Goal: Information Seeking & Learning: Learn about a topic

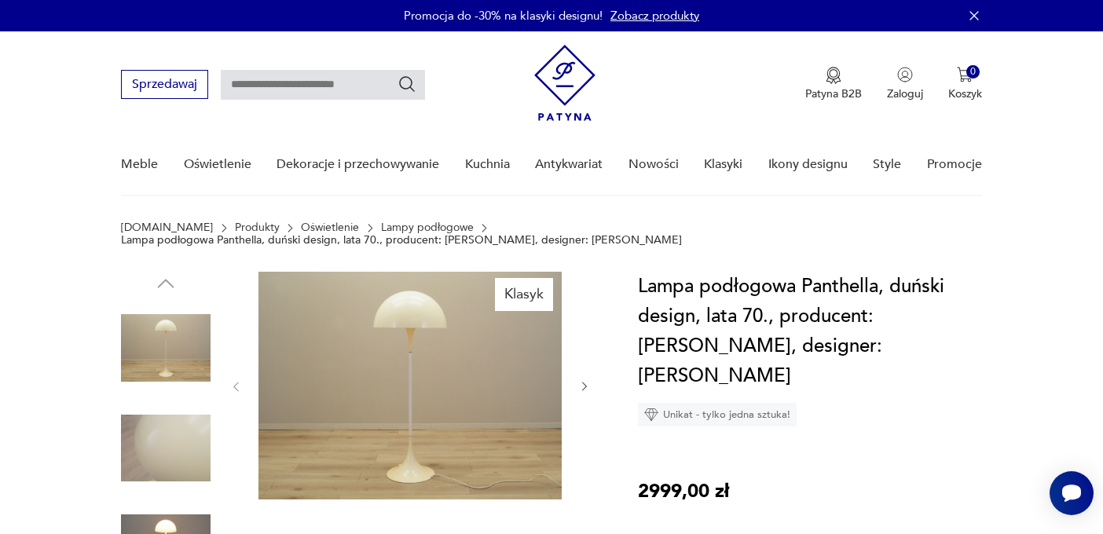
click at [321, 83] on input "text" at bounding box center [323, 85] width 204 height 30
type input "*********"
click at [403, 88] on icon "Szukaj" at bounding box center [407, 84] width 19 height 19
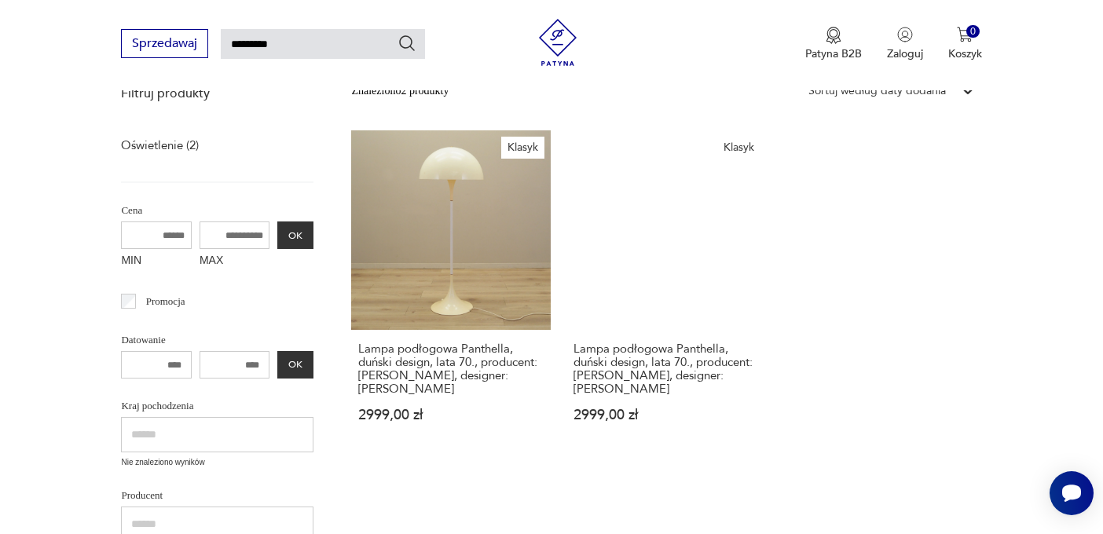
scroll to position [209, 0]
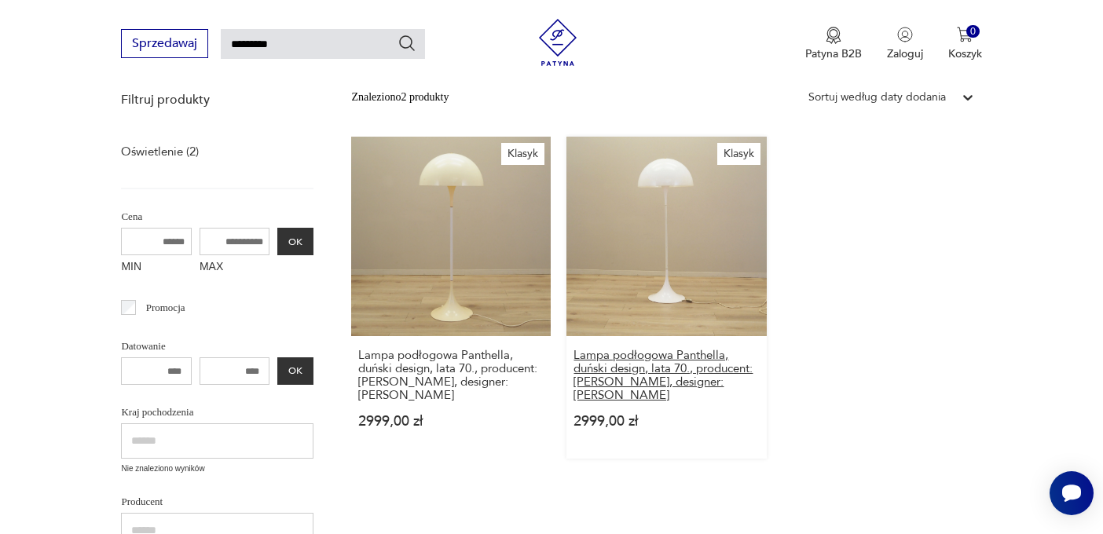
click at [655, 355] on h3 "Lampa podłogowa Panthella, duński design, lata 70., producent: Louis Poulsen, d…" at bounding box center [666, 375] width 185 height 53
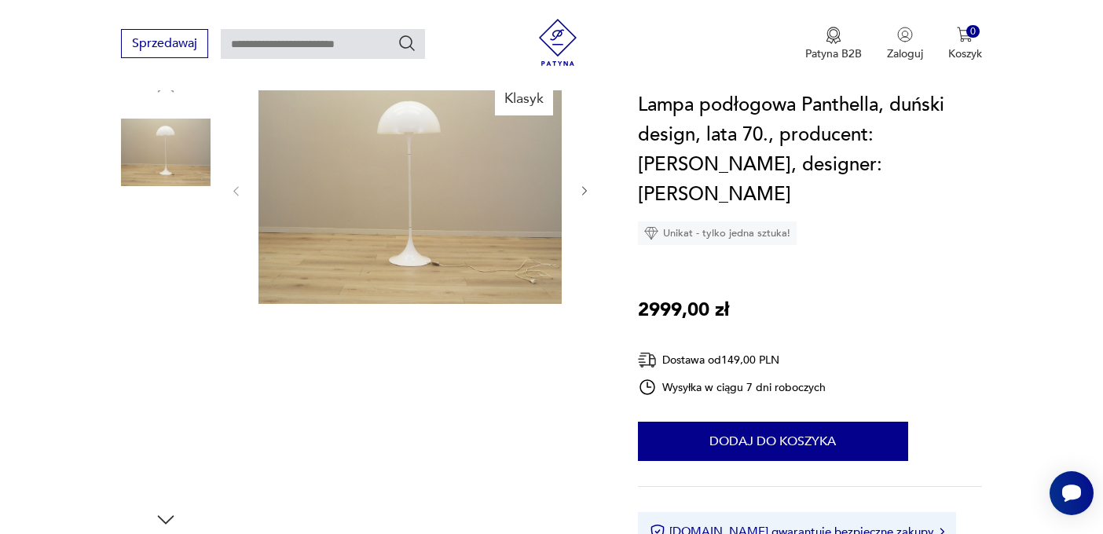
scroll to position [276, 0]
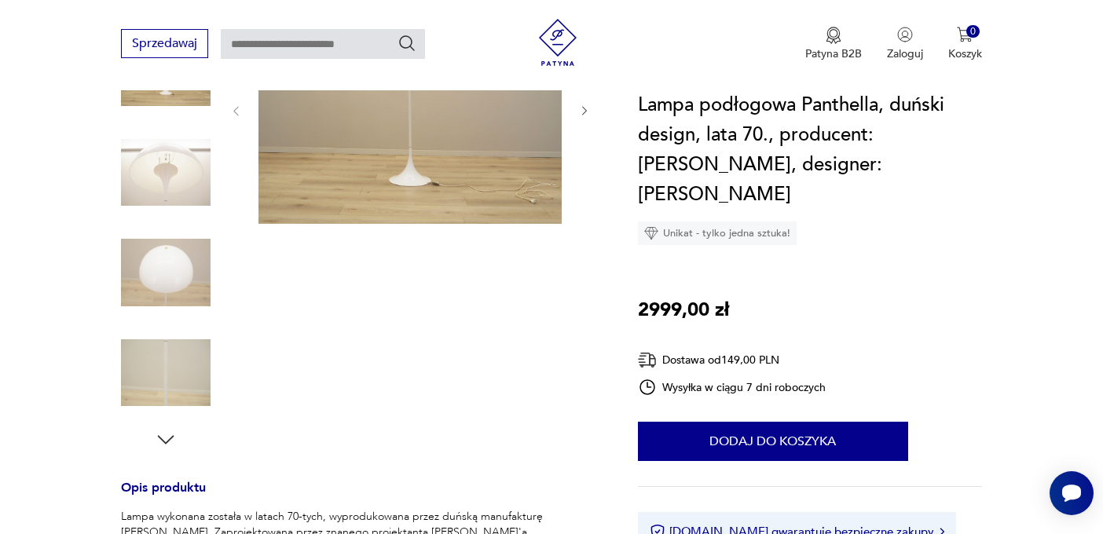
click at [167, 428] on icon "button" at bounding box center [166, 440] width 24 height 24
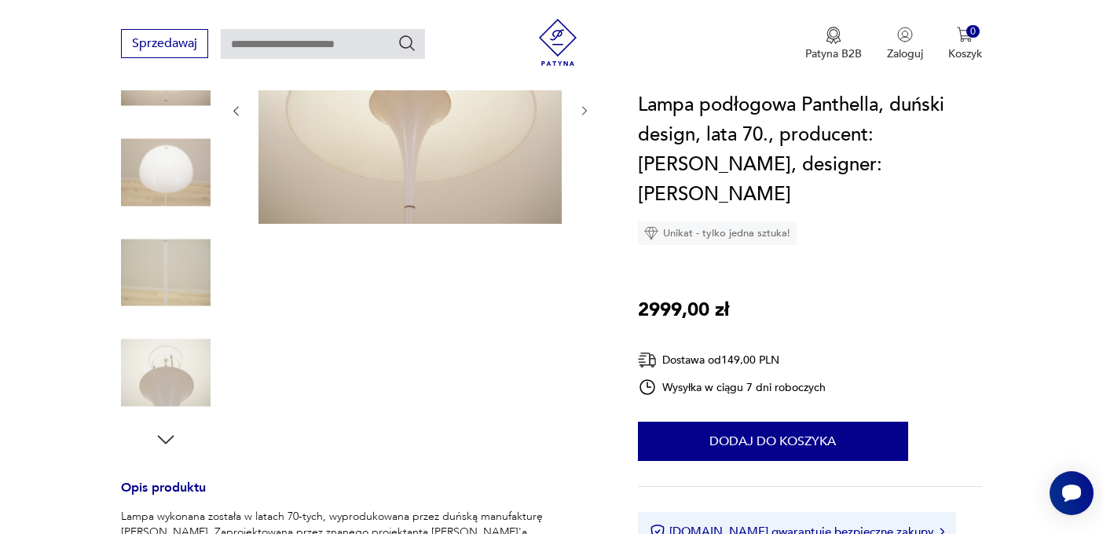
click at [167, 428] on icon "button" at bounding box center [166, 440] width 24 height 24
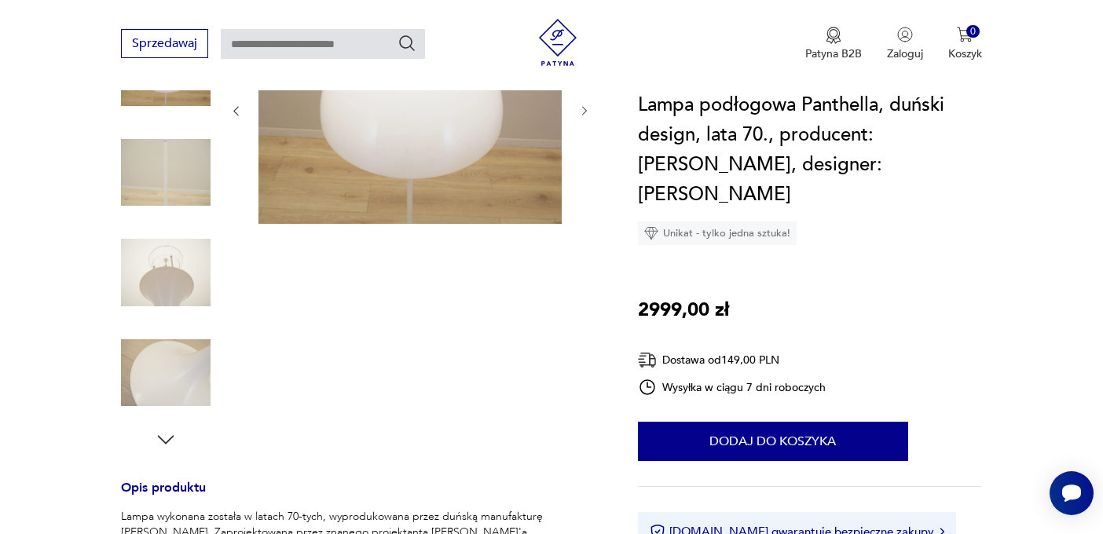
click at [167, 428] on icon "button" at bounding box center [166, 440] width 24 height 24
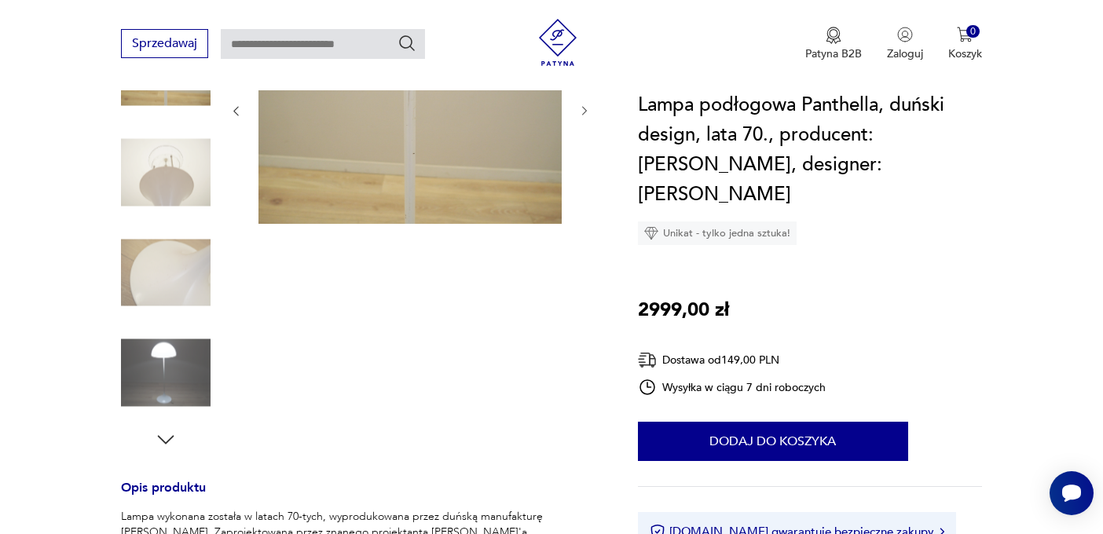
click at [165, 231] on img at bounding box center [166, 273] width 90 height 90
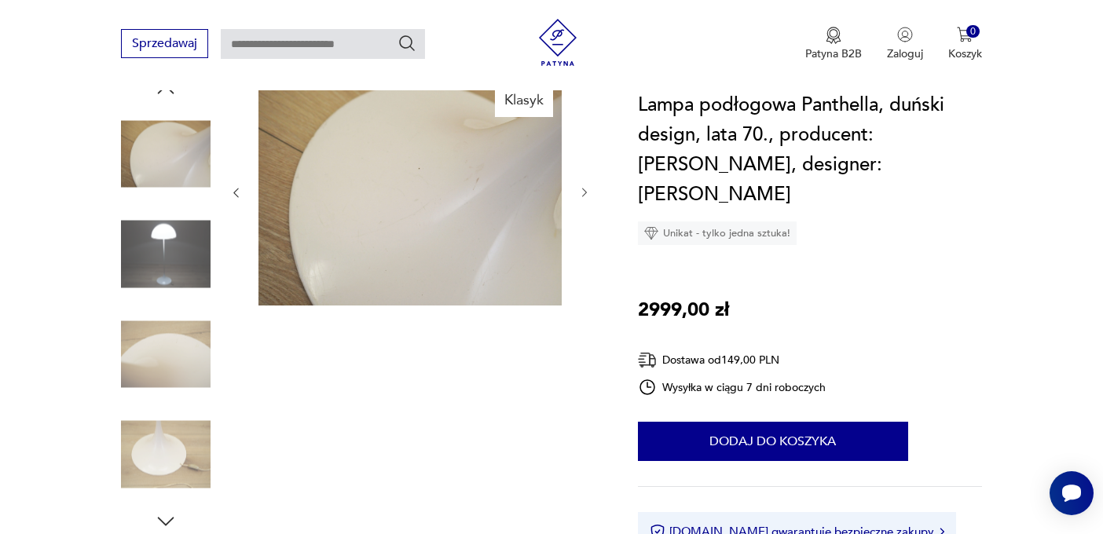
scroll to position [201, 0]
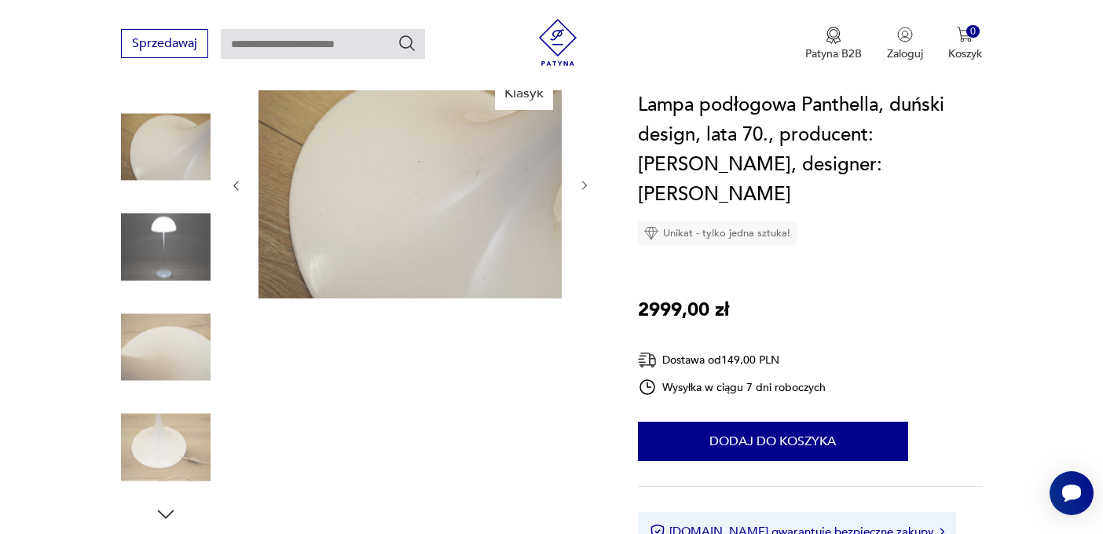
click at [166, 503] on icon "button" at bounding box center [166, 515] width 24 height 24
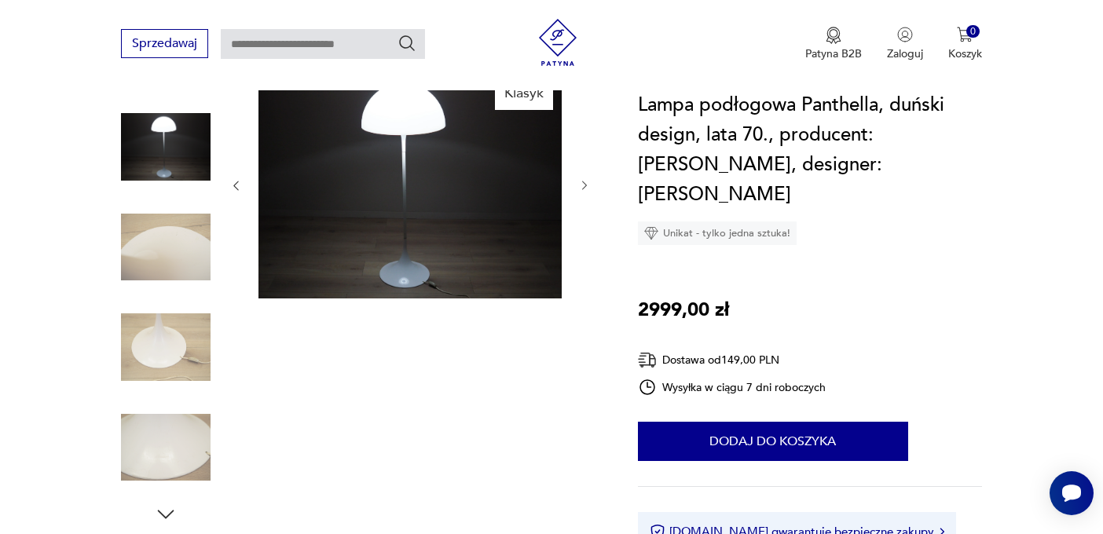
click at [166, 503] on icon "button" at bounding box center [166, 515] width 24 height 24
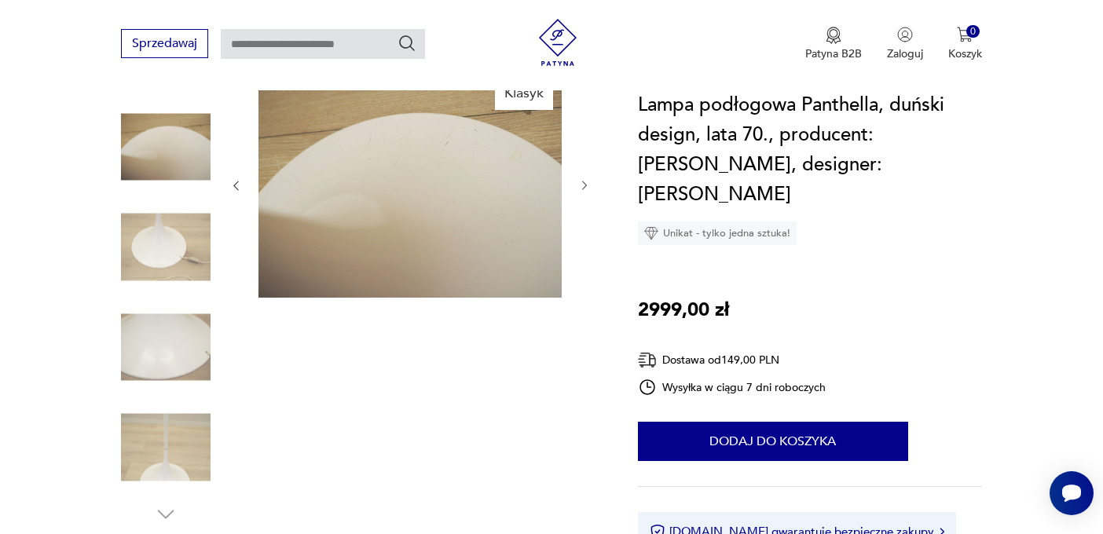
click at [172, 332] on img at bounding box center [166, 348] width 90 height 90
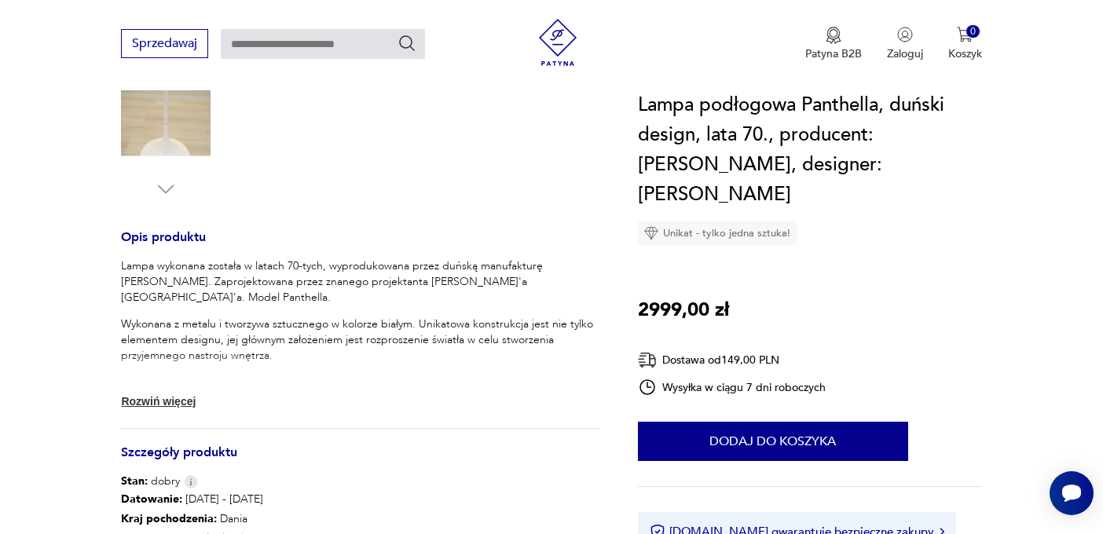
scroll to position [538, 0]
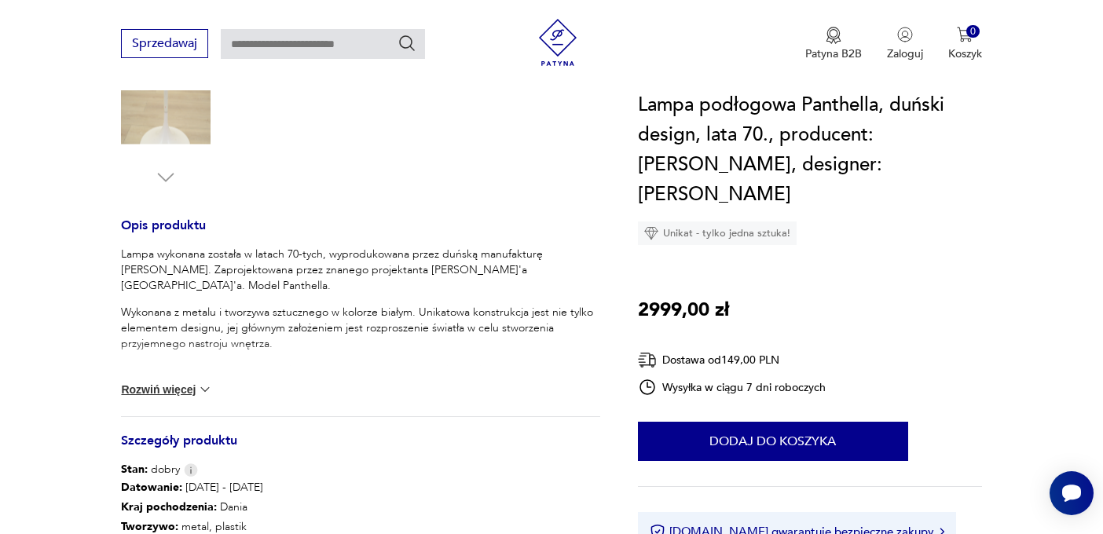
click at [188, 365] on div "Lampa wykonana została w latach 70-tych, wyprodukowana przez duńską manufakturę…" at bounding box center [360, 332] width 479 height 170
click at [176, 382] on button "Rozwiń więcej" at bounding box center [166, 390] width 91 height 16
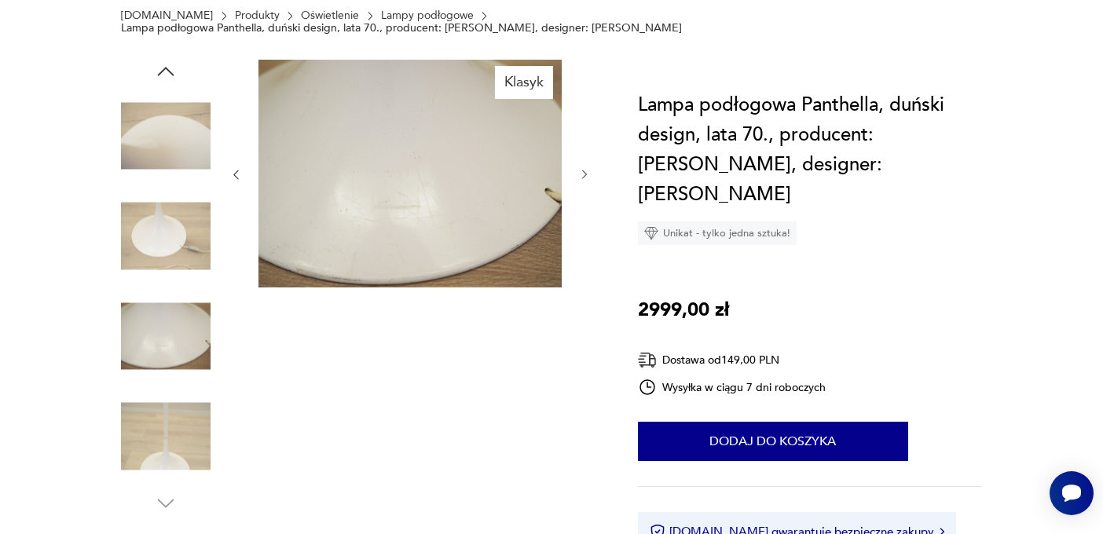
scroll to position [0, 0]
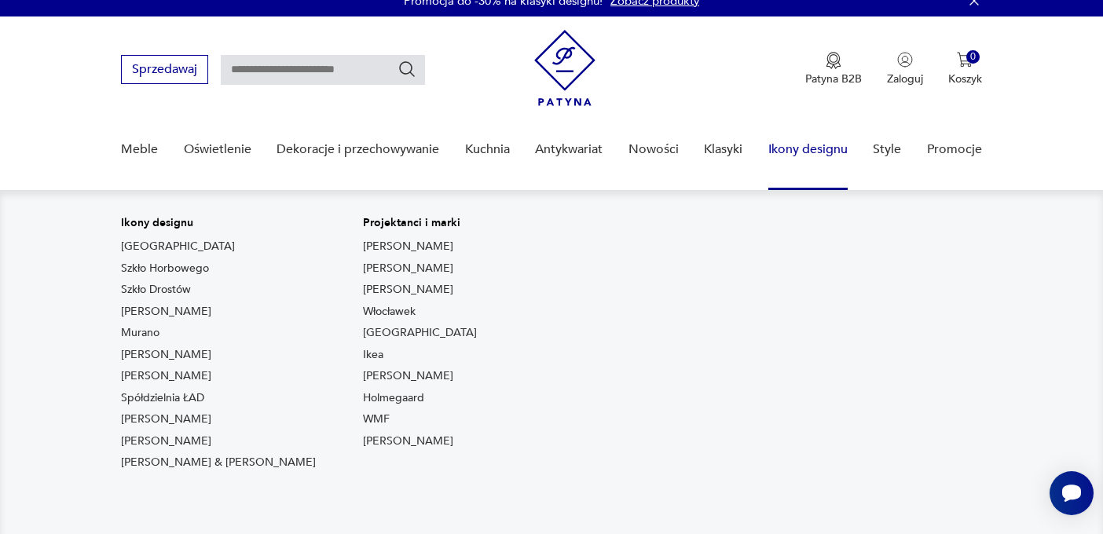
scroll to position [18, 0]
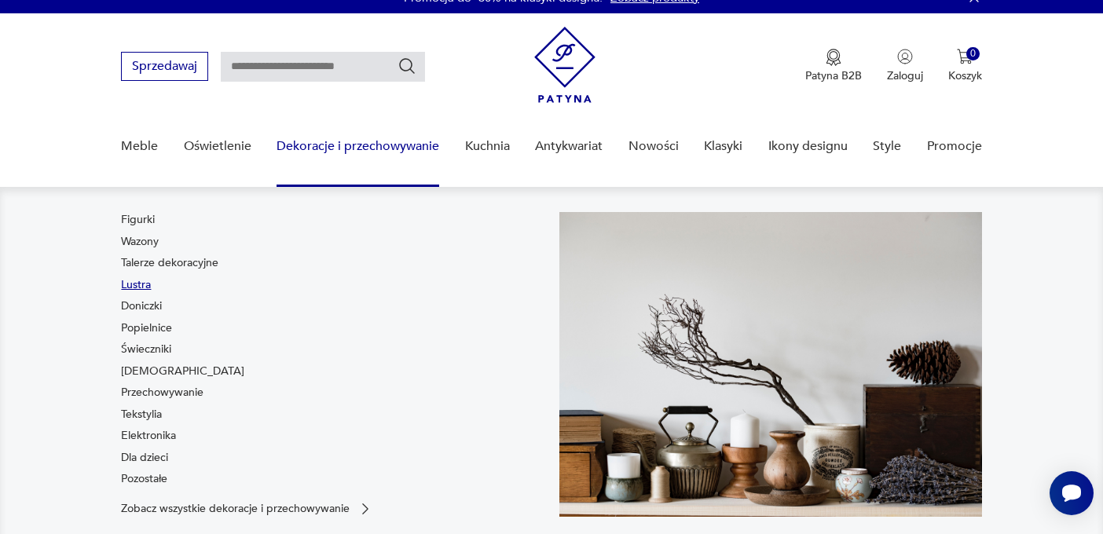
click at [144, 284] on link "Lustra" at bounding box center [136, 285] width 30 height 16
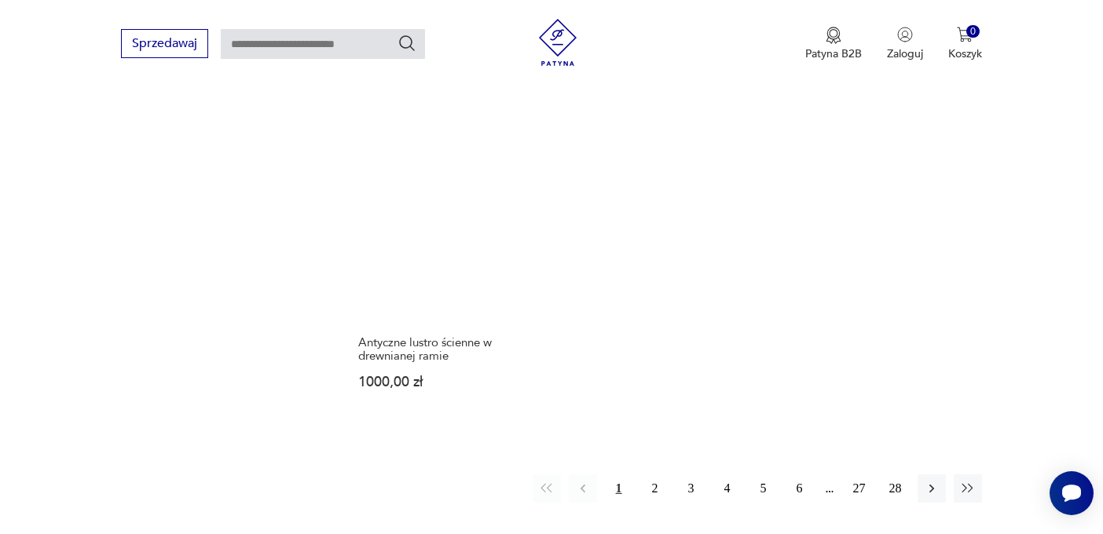
scroll to position [2205, 0]
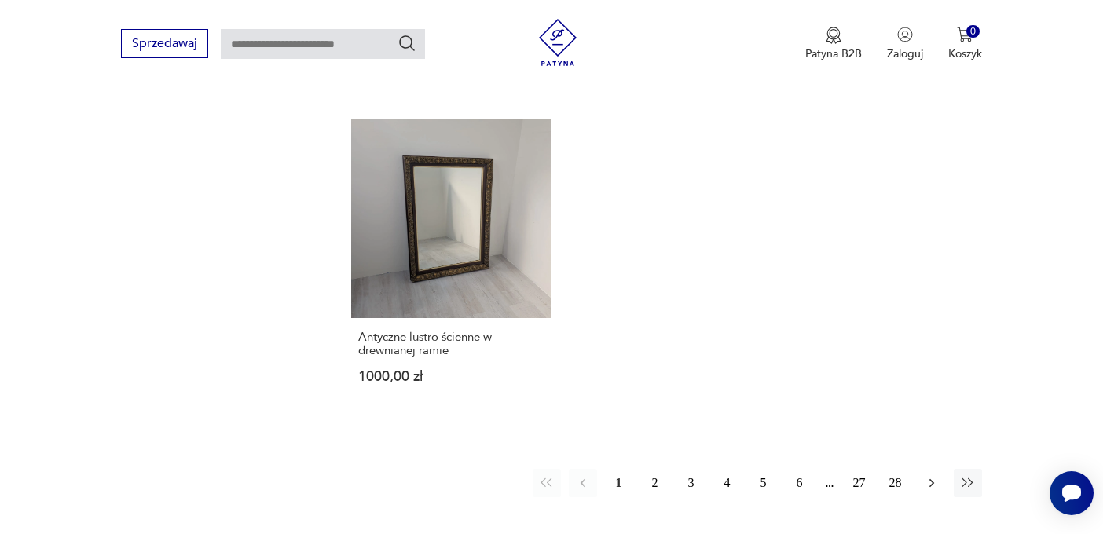
click at [934, 475] on icon "button" at bounding box center [932, 483] width 16 height 16
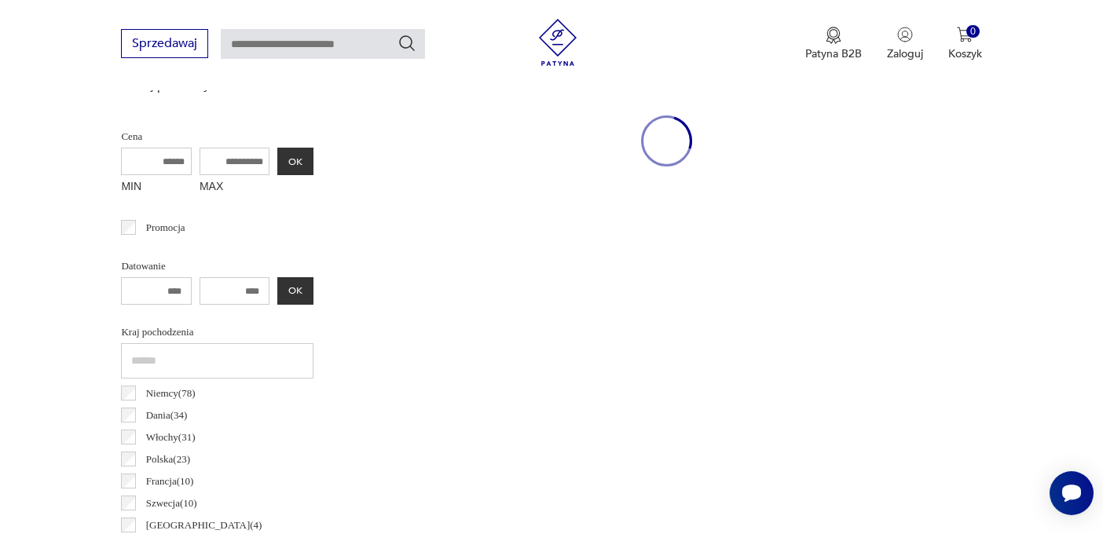
scroll to position [417, 0]
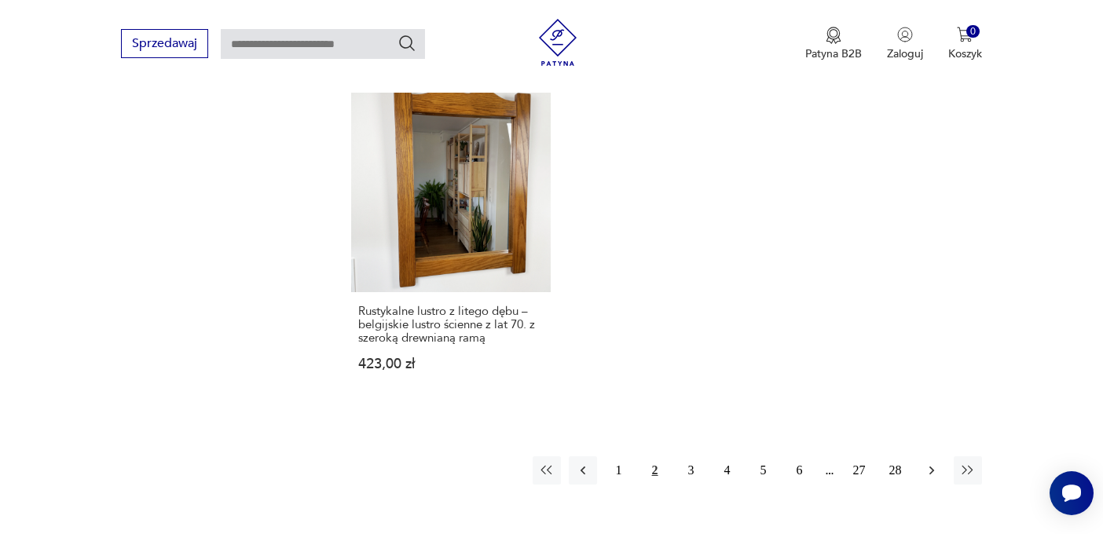
click at [934, 463] on icon "button" at bounding box center [932, 471] width 16 height 16
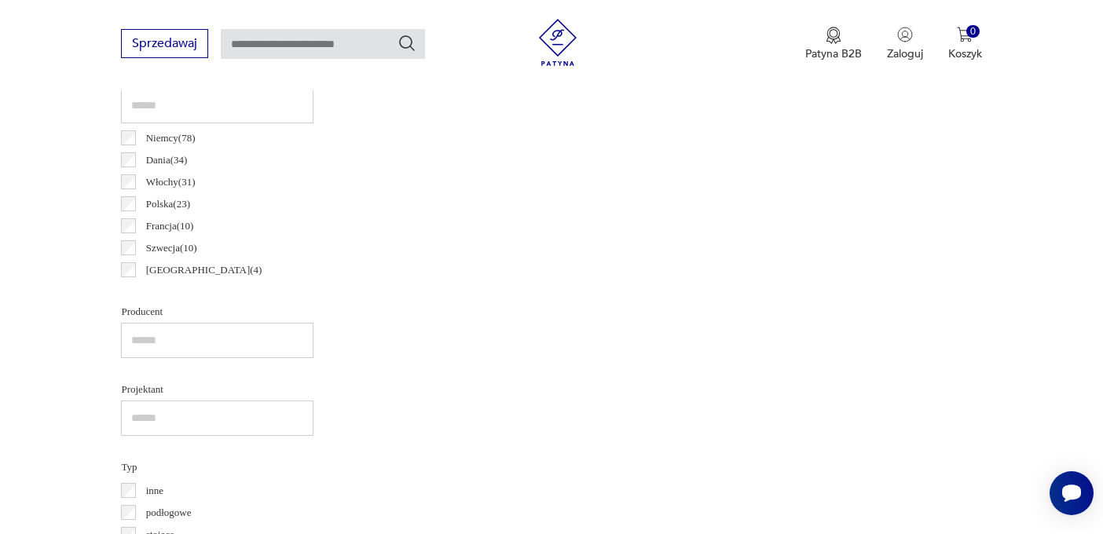
scroll to position [417, 0]
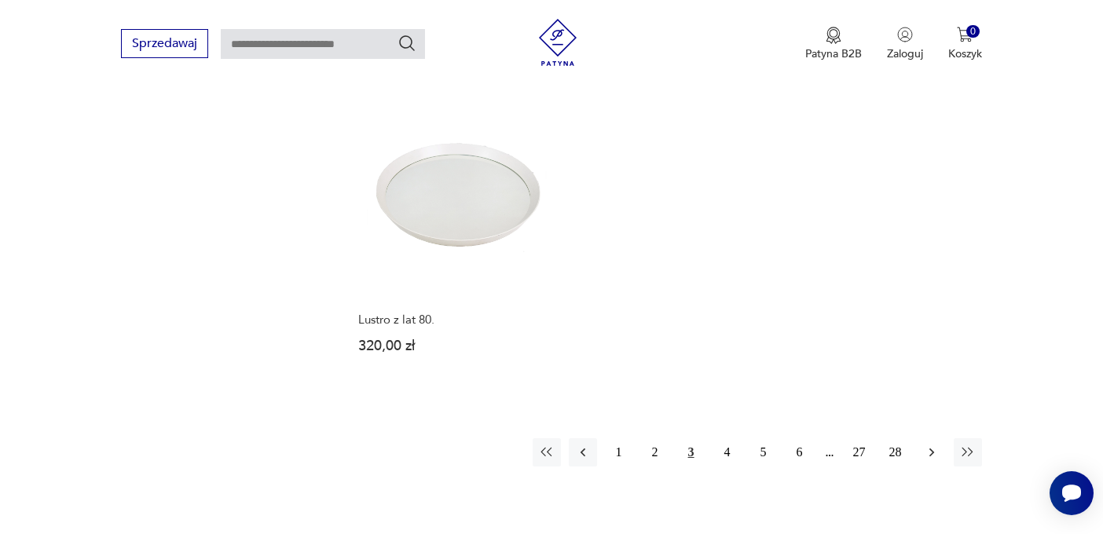
click at [935, 450] on button "button" at bounding box center [932, 453] width 28 height 28
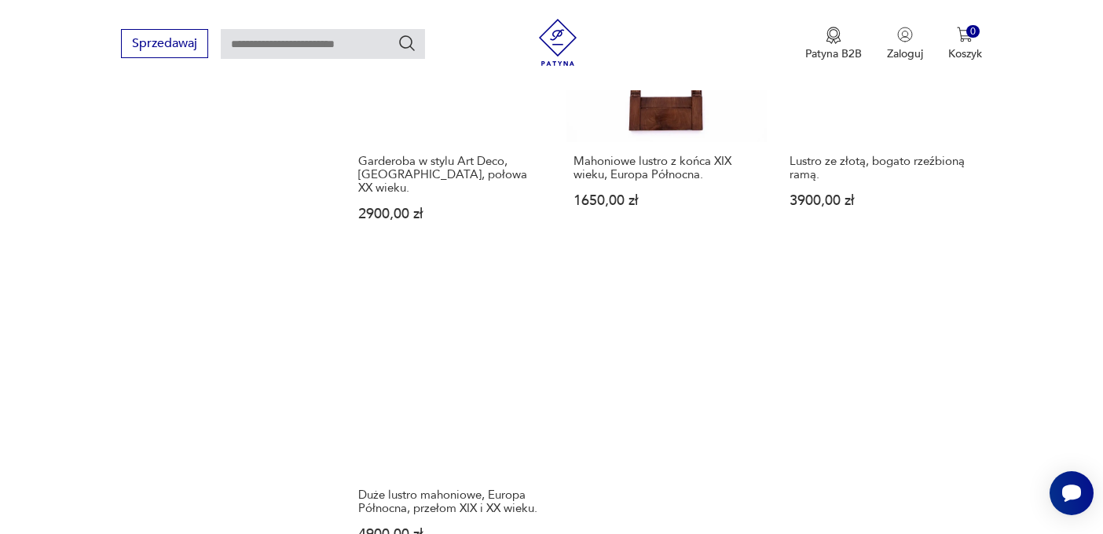
scroll to position [2214, 0]
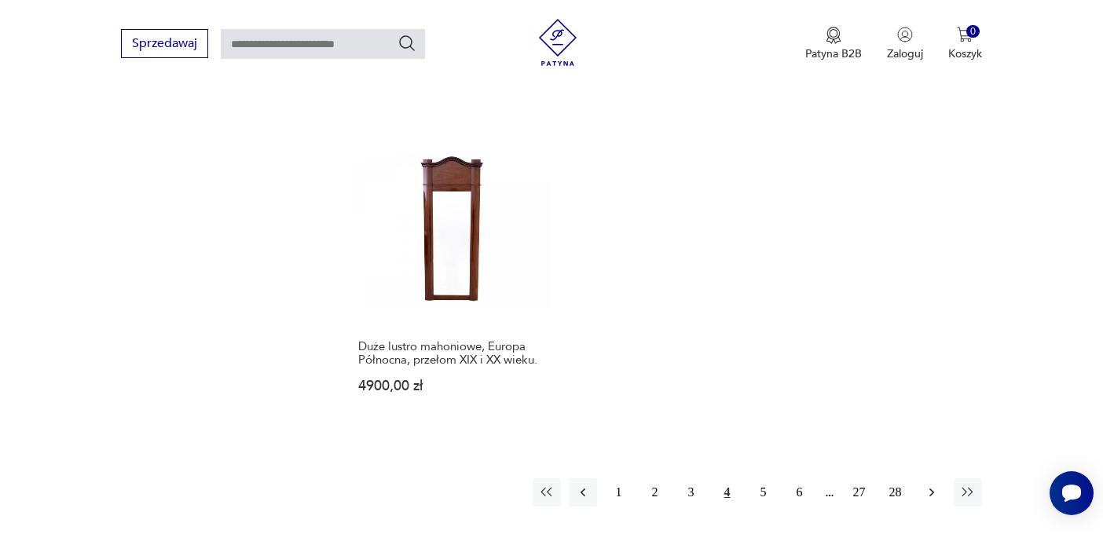
click at [934, 485] on icon "button" at bounding box center [932, 493] width 16 height 16
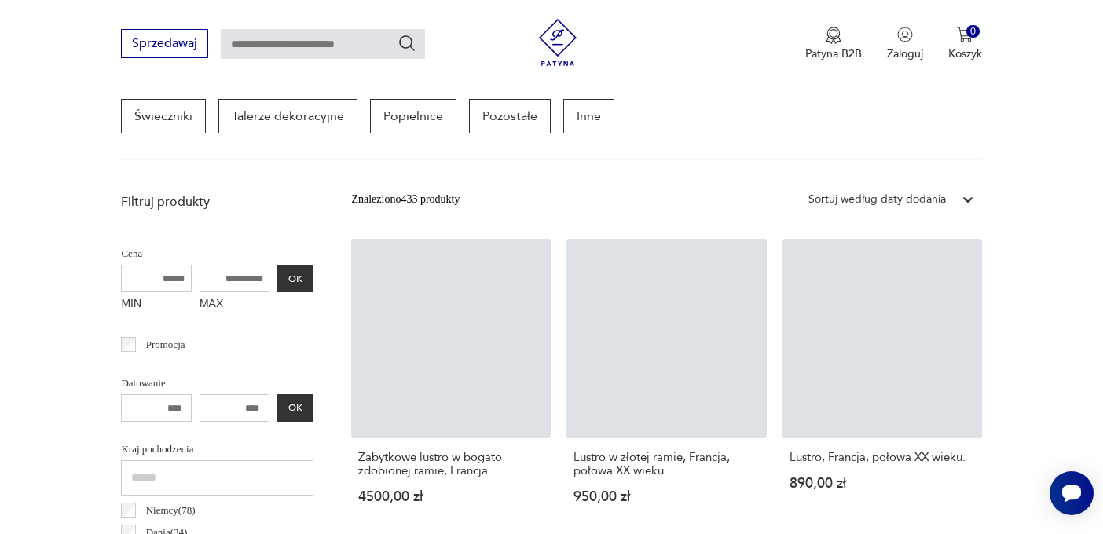
scroll to position [417, 0]
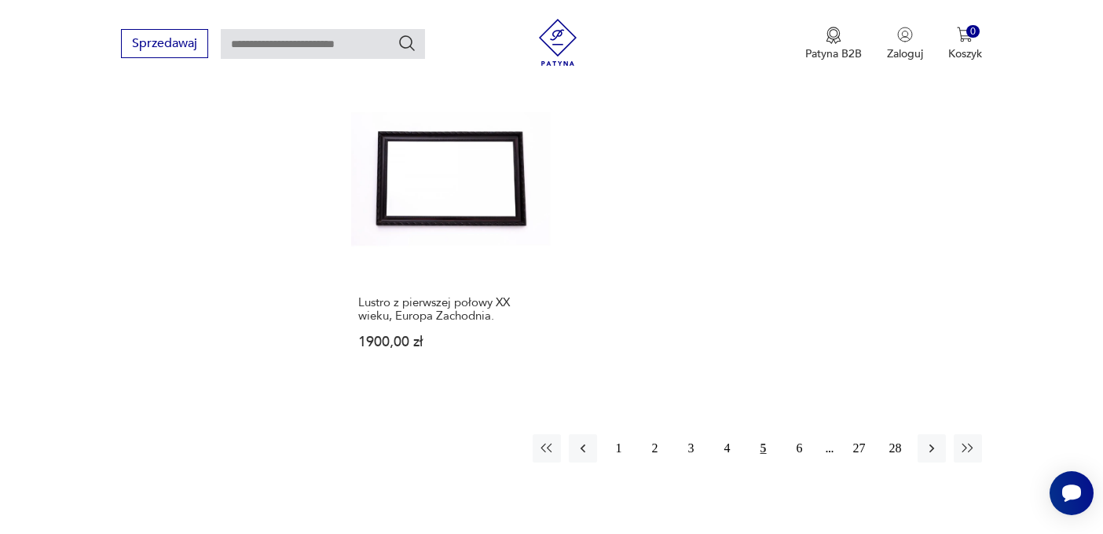
click at [934, 463] on button "button" at bounding box center [932, 449] width 28 height 28
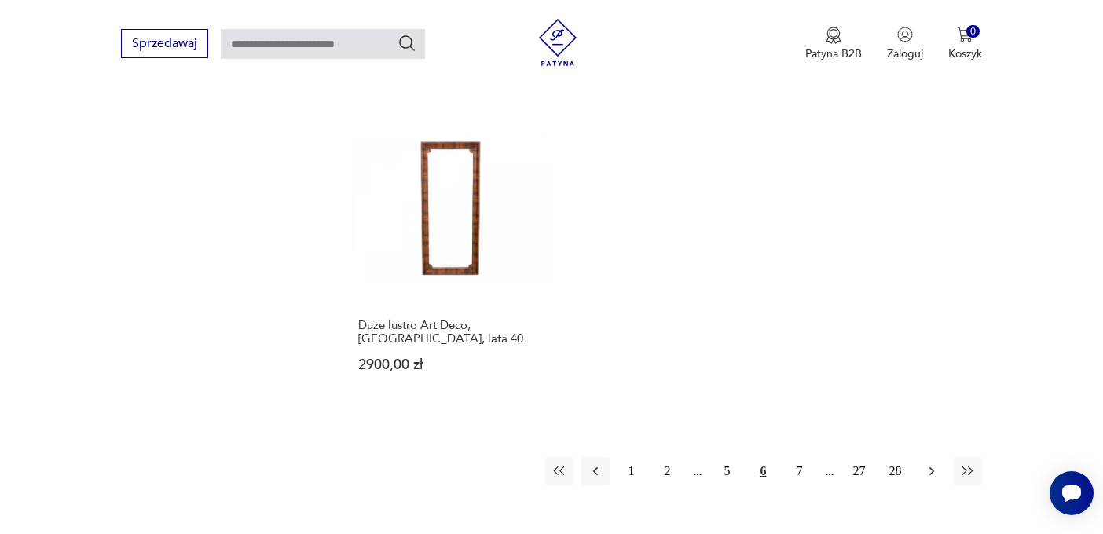
click at [930, 468] on icon "button" at bounding box center [931, 472] width 5 height 9
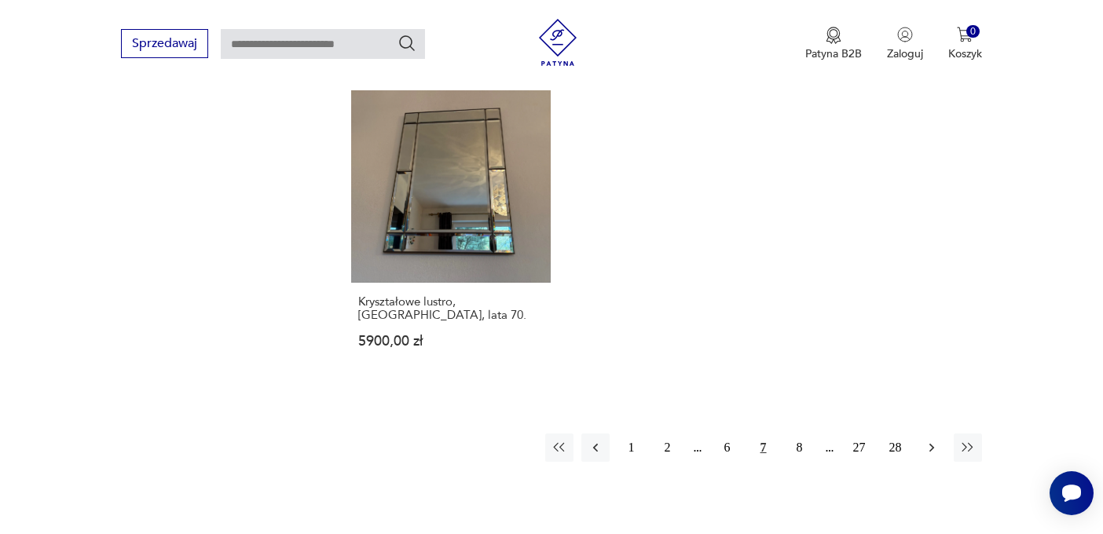
click at [930, 440] on icon "button" at bounding box center [932, 448] width 16 height 16
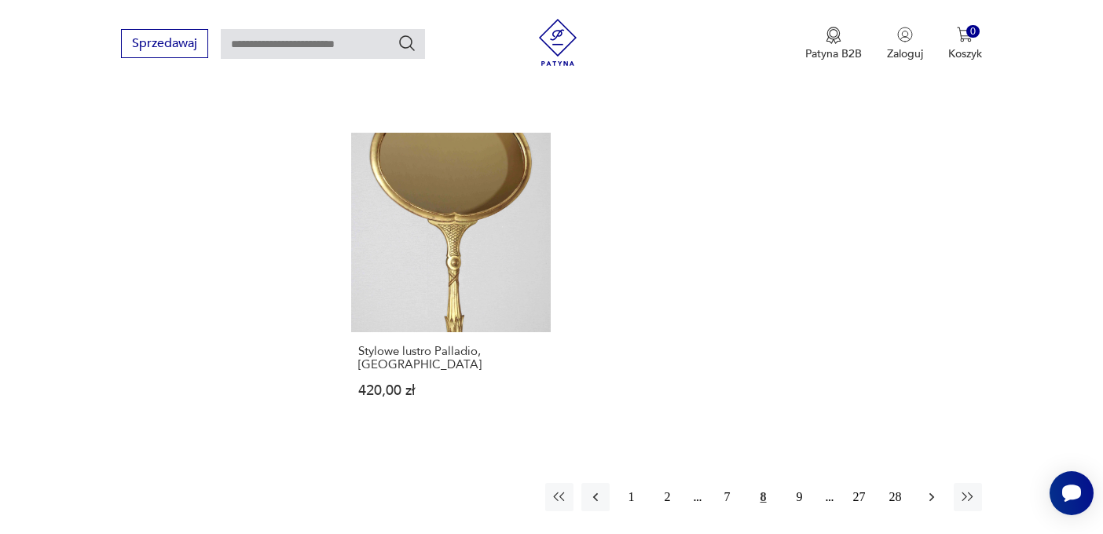
click at [928, 490] on icon "button" at bounding box center [932, 498] width 16 height 16
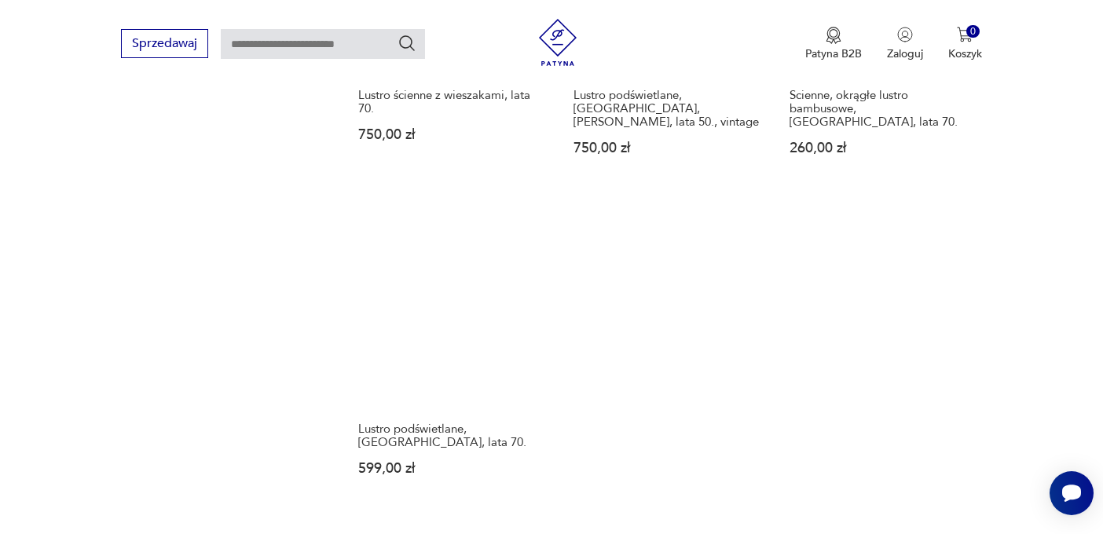
scroll to position [2241, 0]
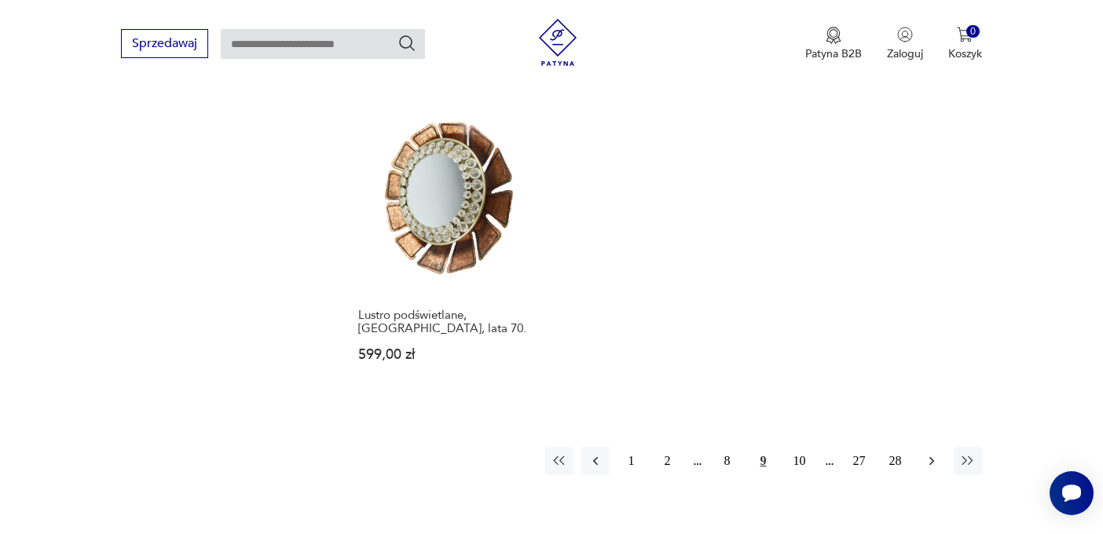
click at [927, 453] on icon "button" at bounding box center [932, 461] width 16 height 16
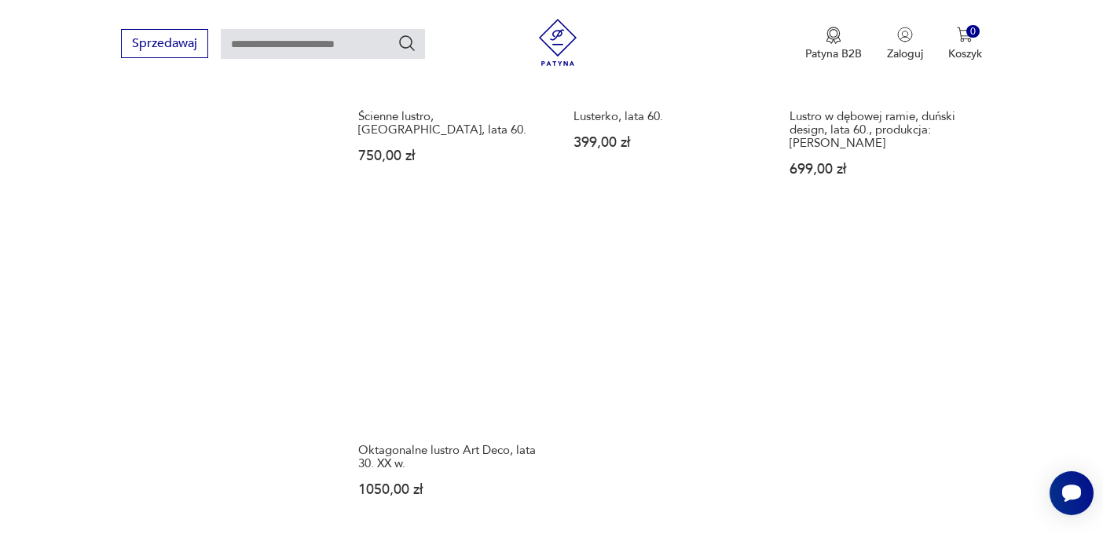
scroll to position [2266, 0]
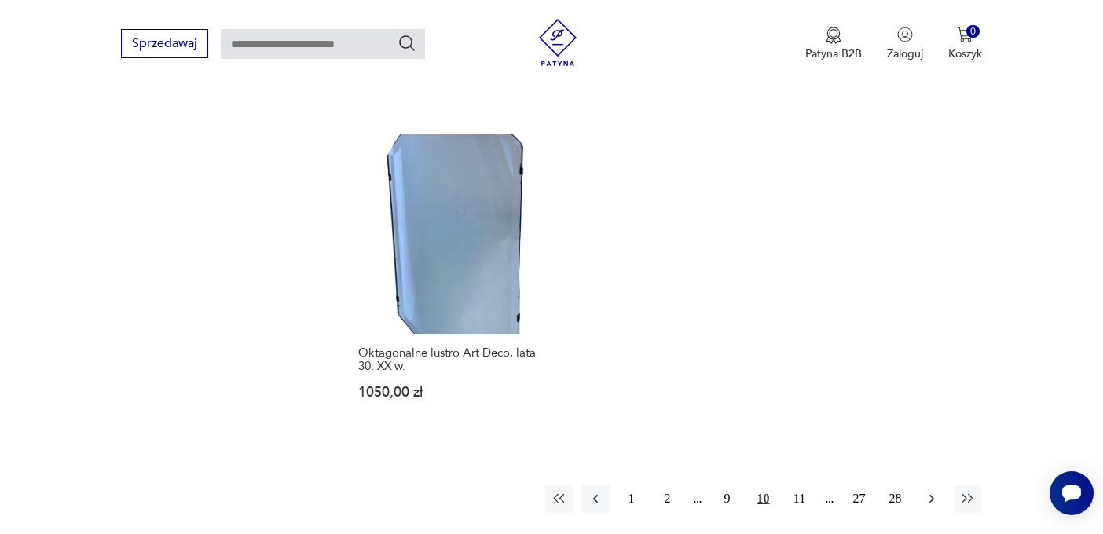
click at [931, 495] on icon "button" at bounding box center [931, 499] width 5 height 9
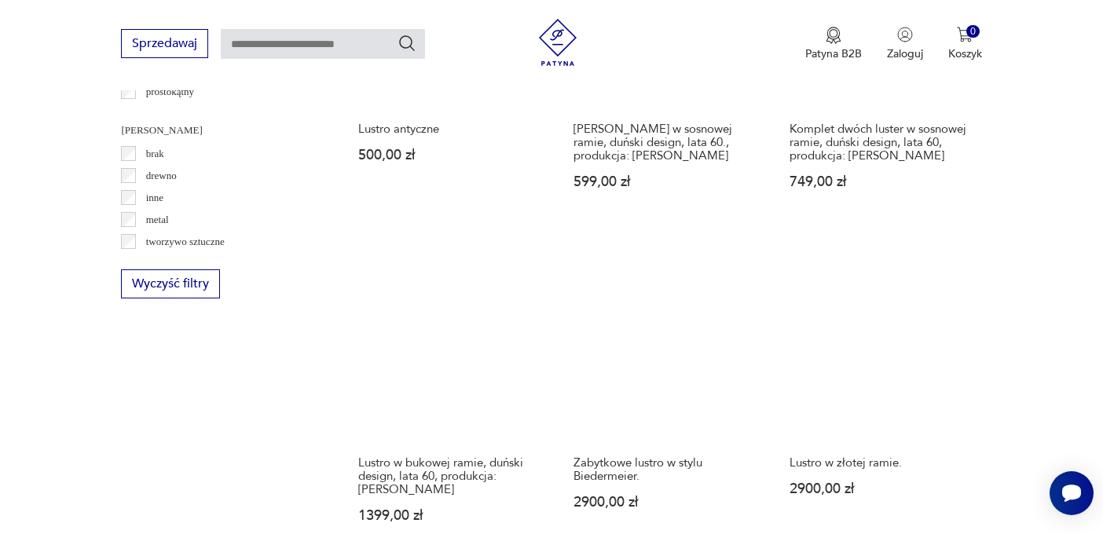
scroll to position [1775, 0]
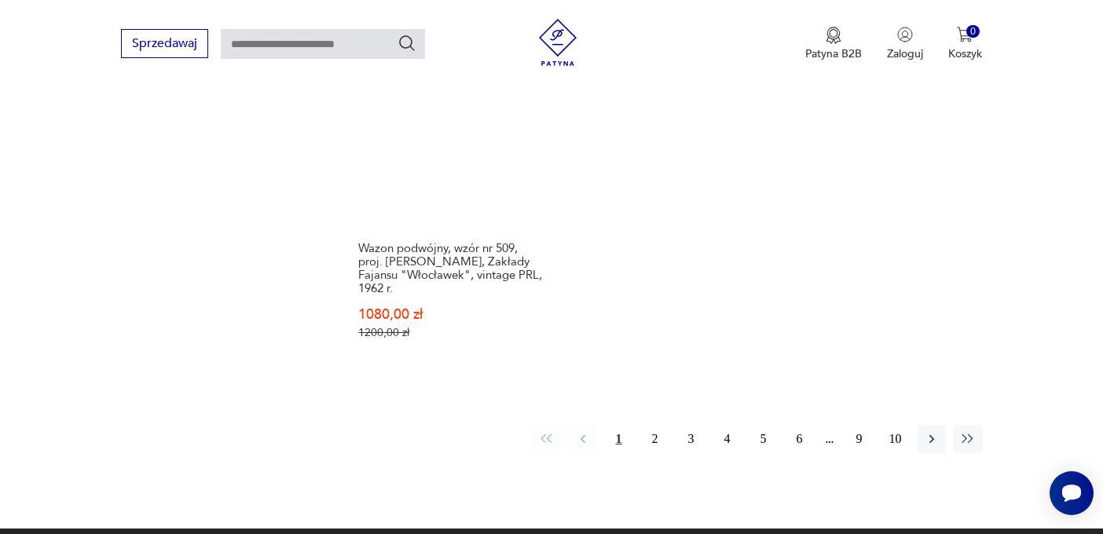
scroll to position [2149, 0]
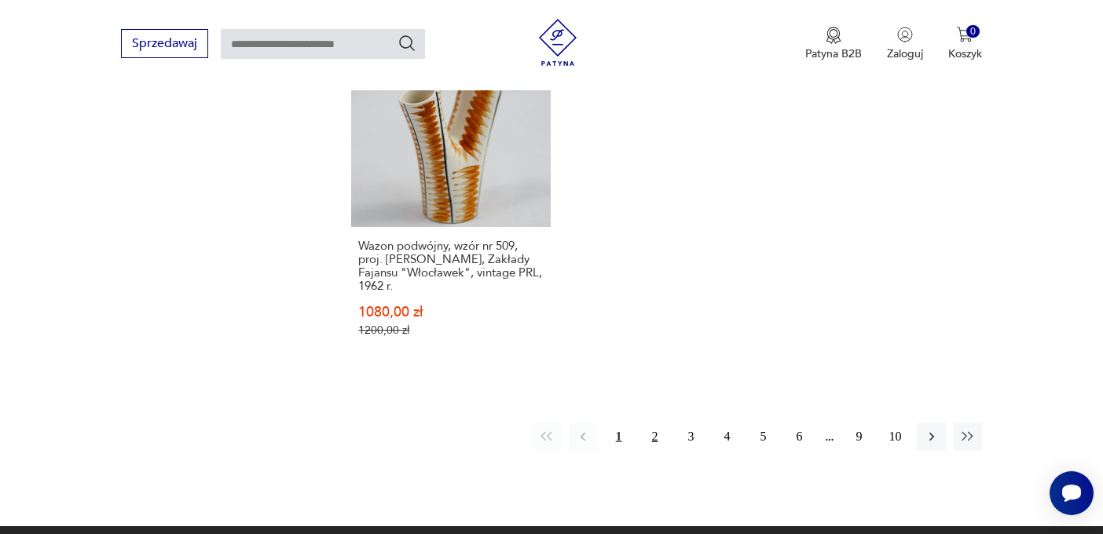
click at [651, 423] on button "2" at bounding box center [655, 437] width 28 height 28
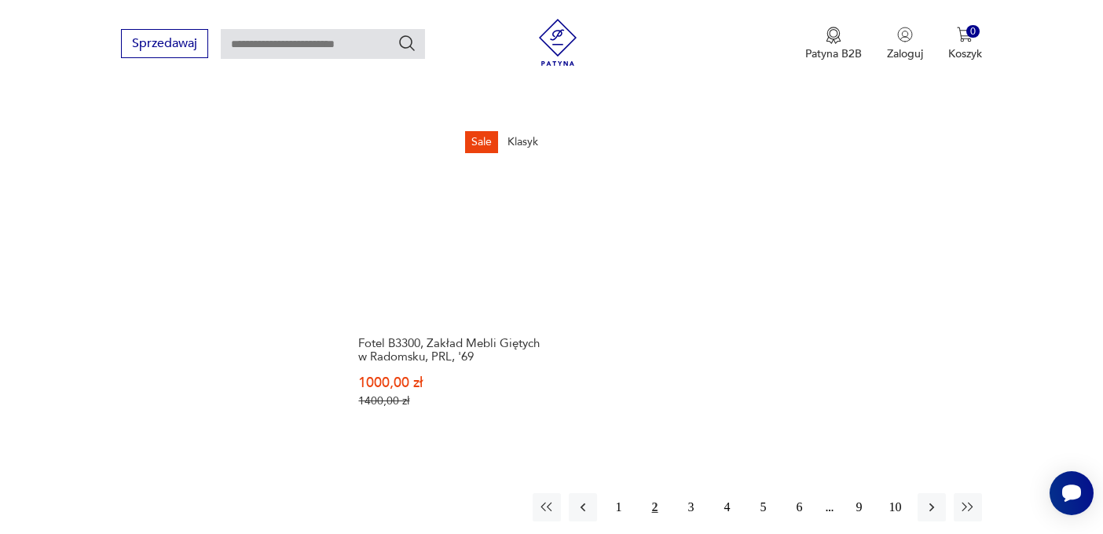
scroll to position [2125, 0]
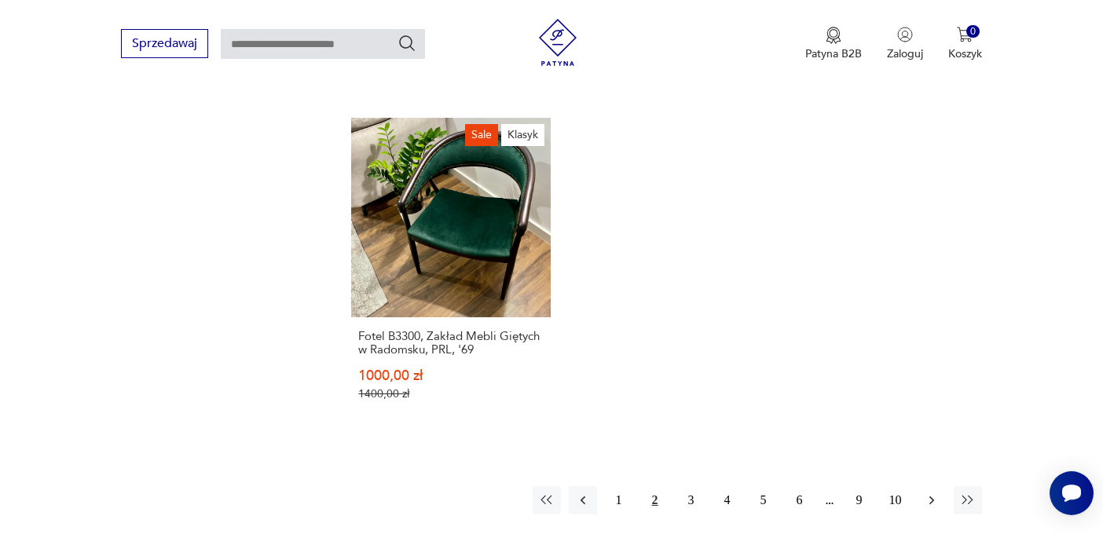
click at [937, 493] on icon "button" at bounding box center [932, 501] width 16 height 16
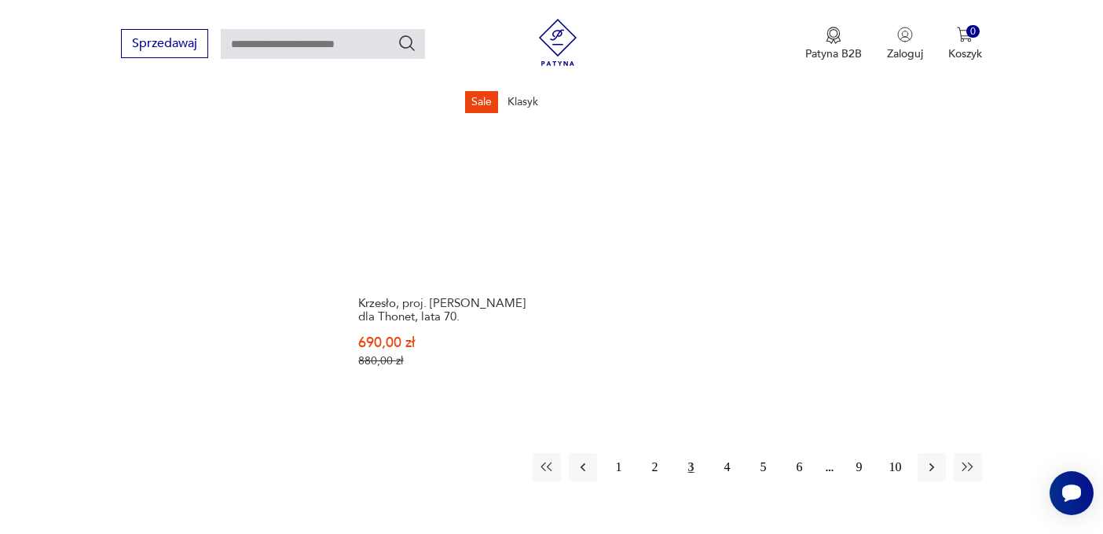
scroll to position [2072, 0]
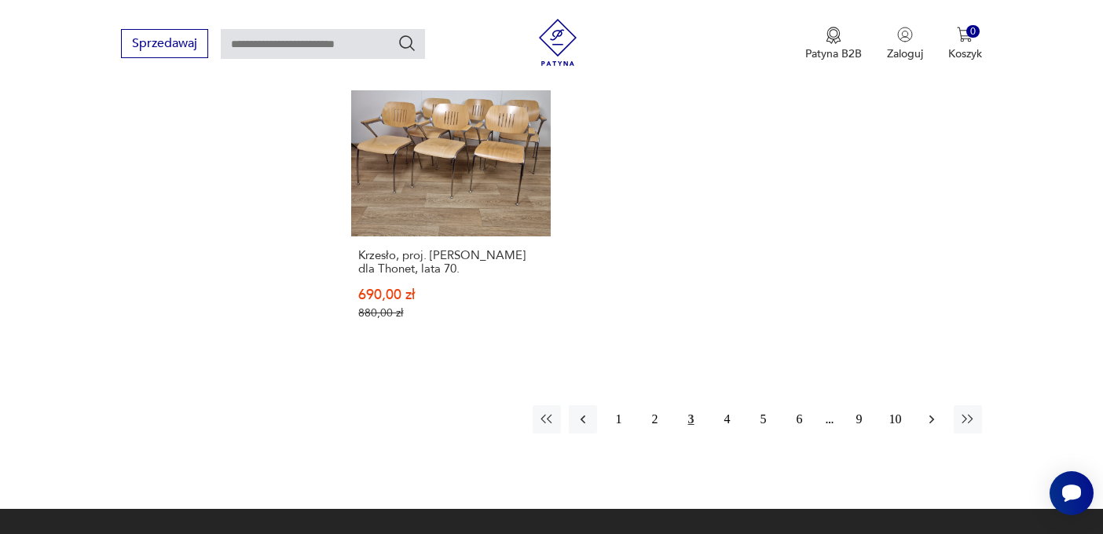
click at [925, 406] on button "button" at bounding box center [932, 420] width 28 height 28
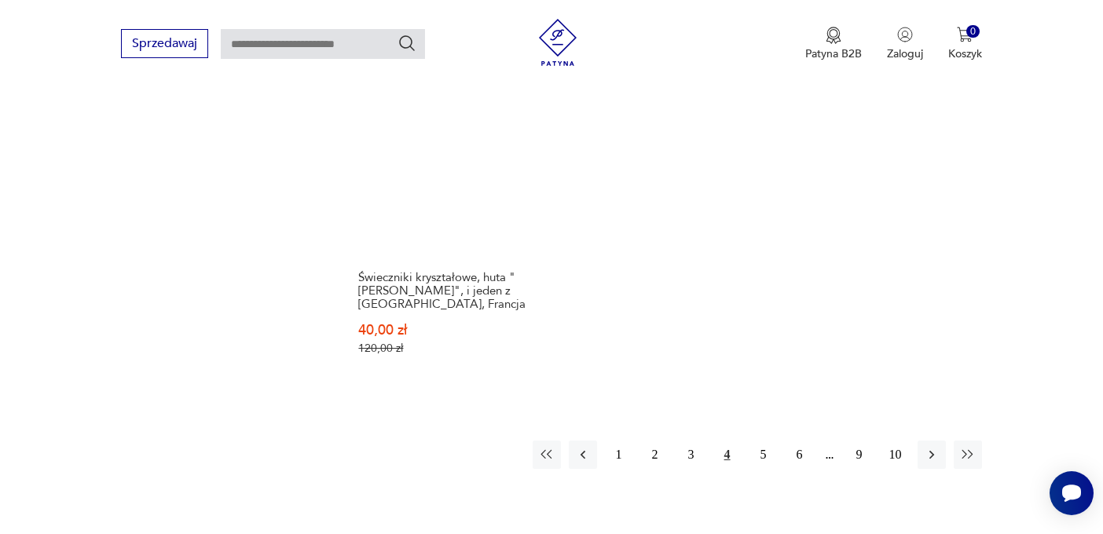
scroll to position [2090, 0]
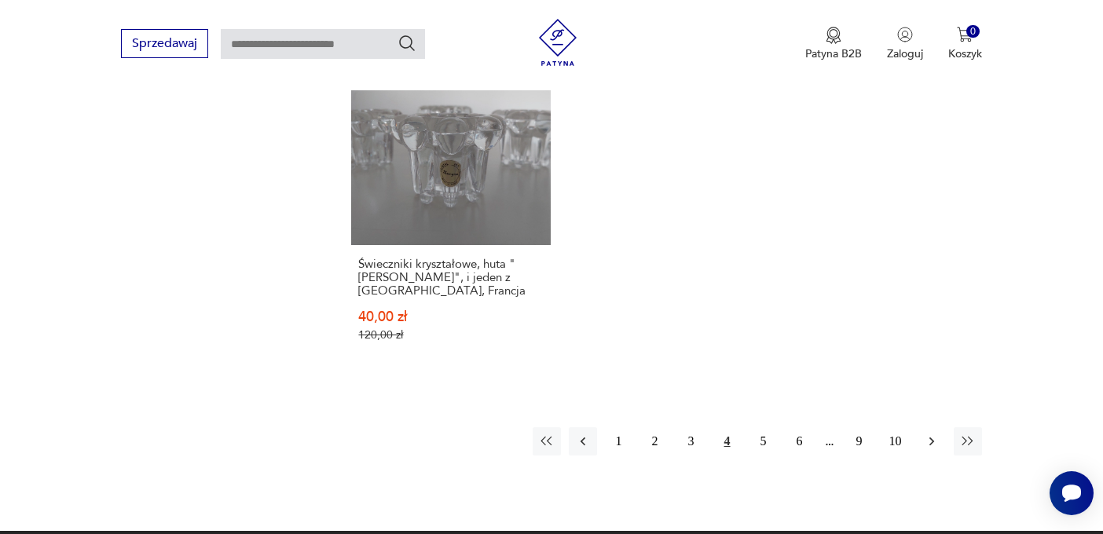
click at [935, 434] on icon "button" at bounding box center [932, 442] width 16 height 16
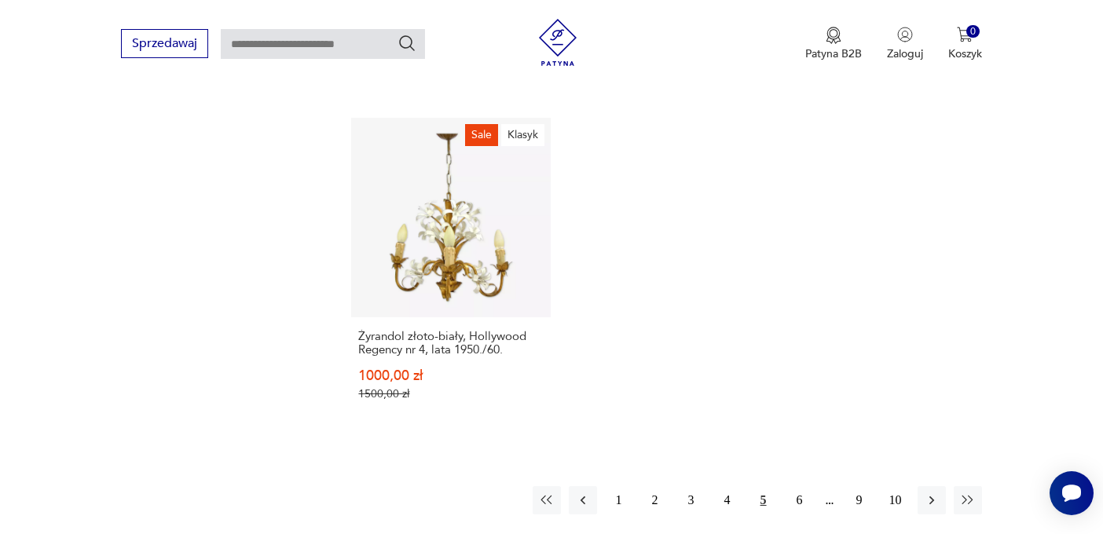
scroll to position [2013, 0]
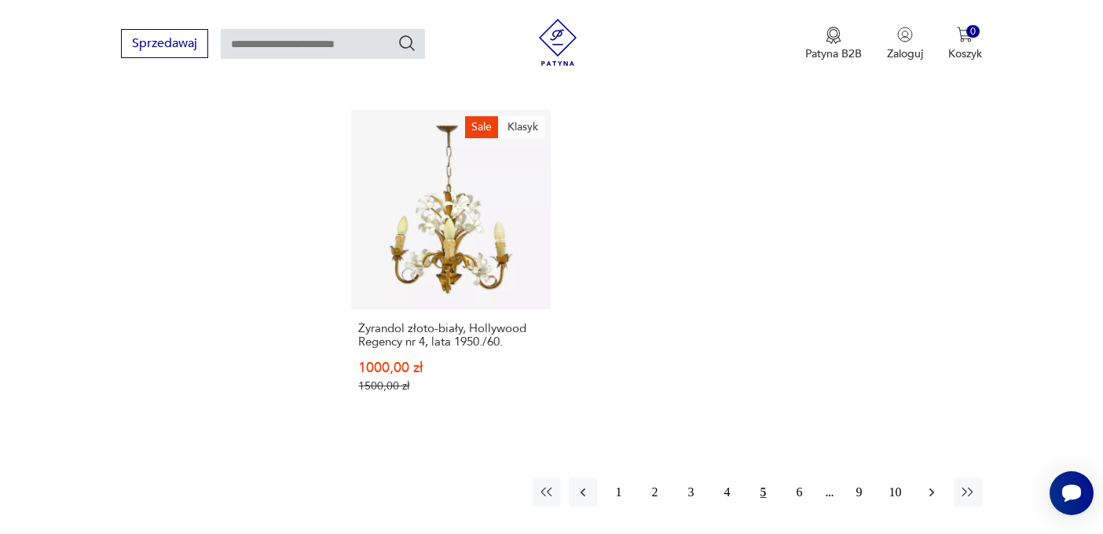
click at [929, 485] on icon "button" at bounding box center [932, 493] width 16 height 16
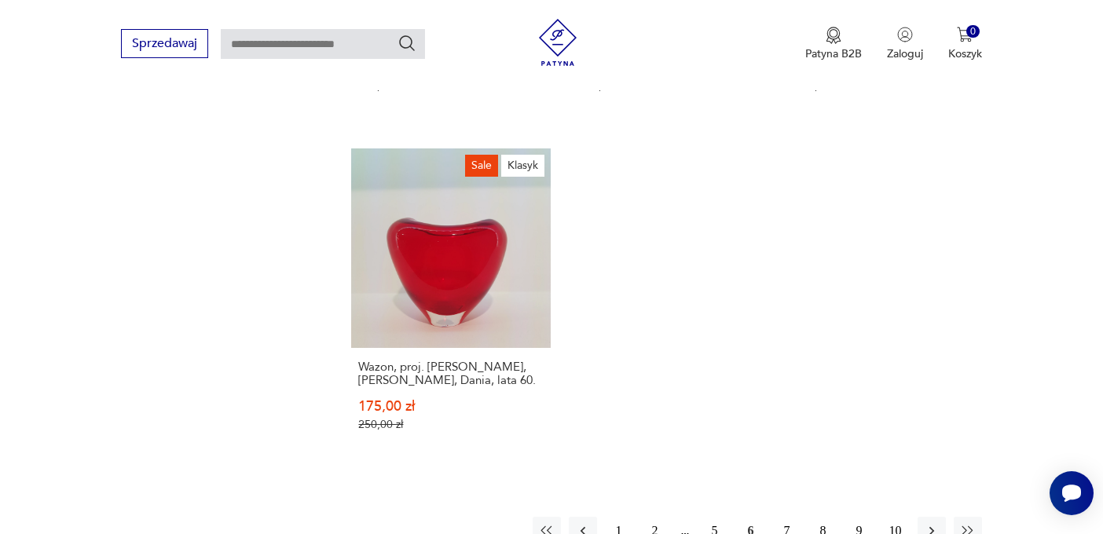
scroll to position [2053, 0]
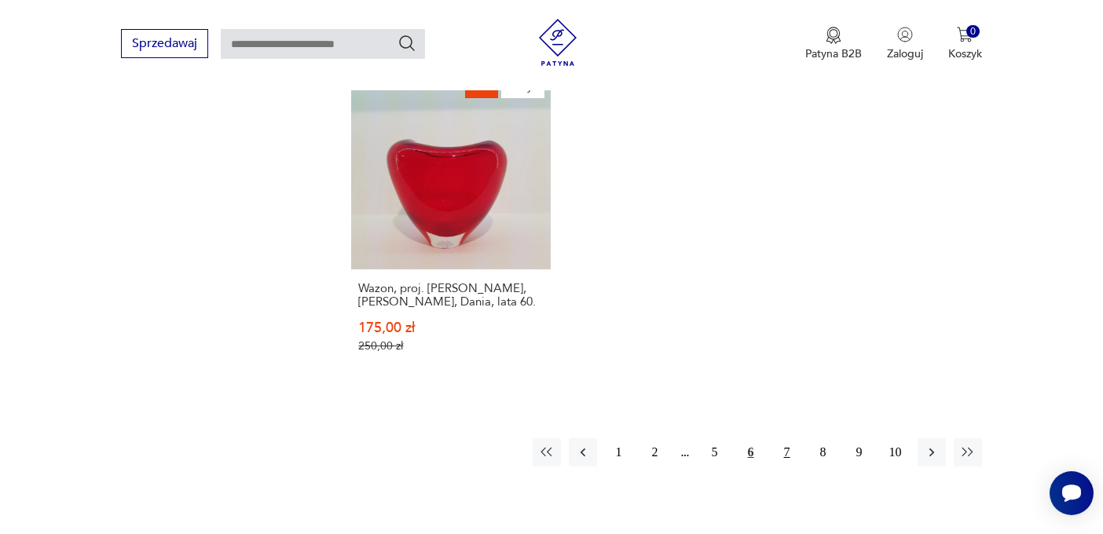
click at [789, 439] on button "7" at bounding box center [787, 453] width 28 height 28
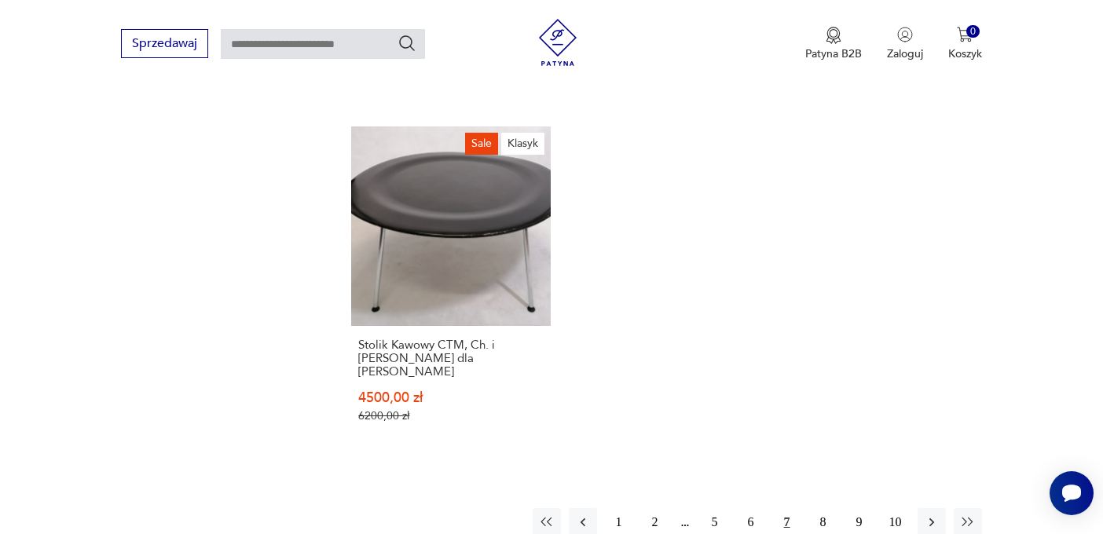
scroll to position [2043, 0]
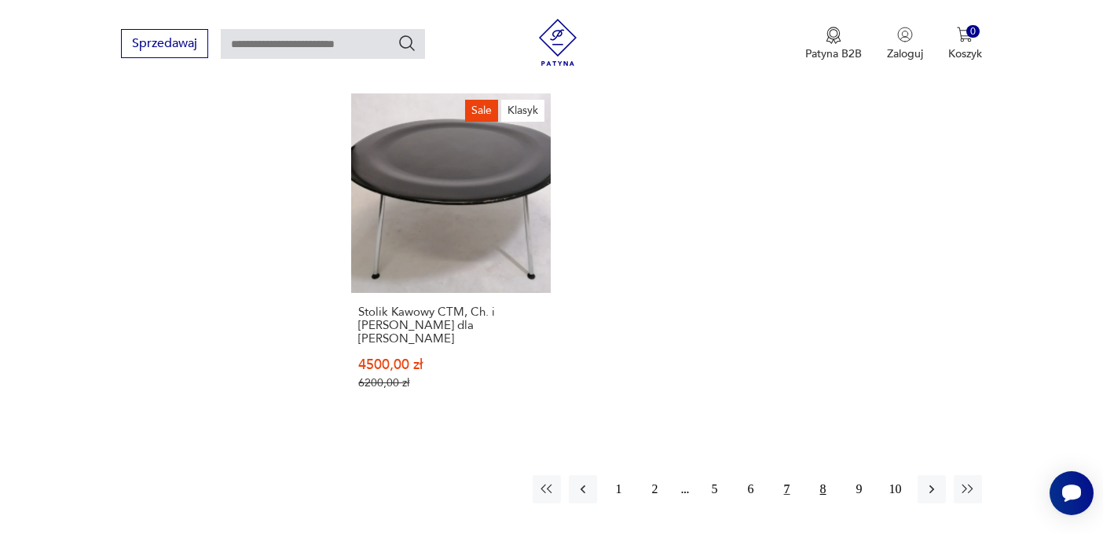
click at [828, 475] on button "8" at bounding box center [823, 489] width 28 height 28
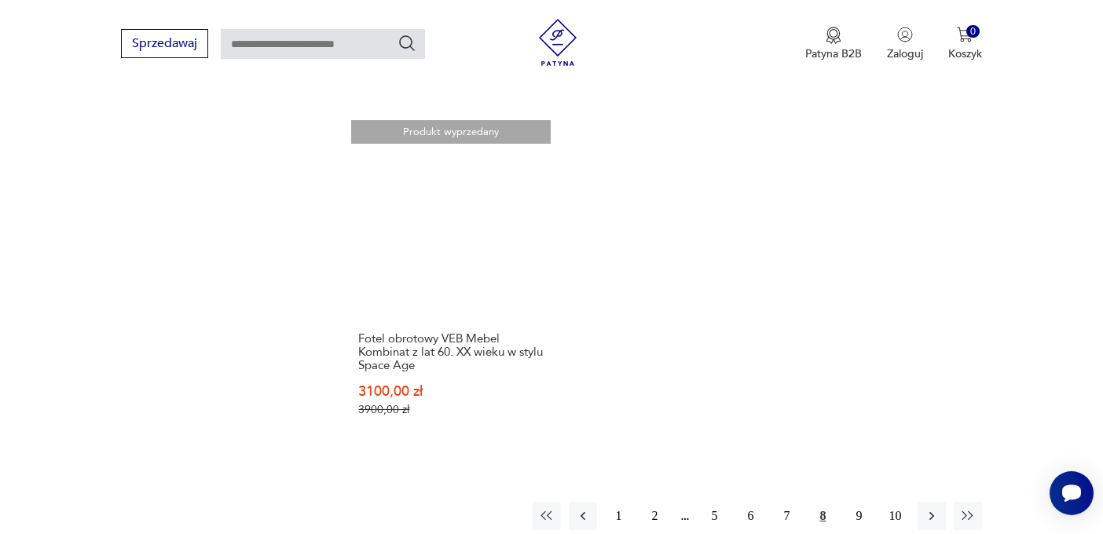
scroll to position [2038, 0]
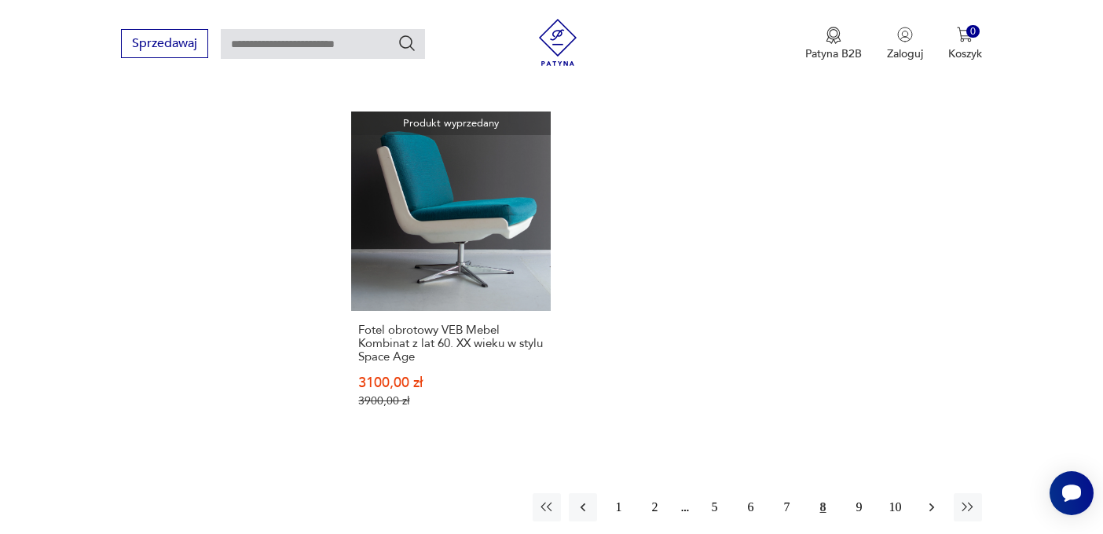
click at [925, 500] on icon "button" at bounding box center [932, 508] width 16 height 16
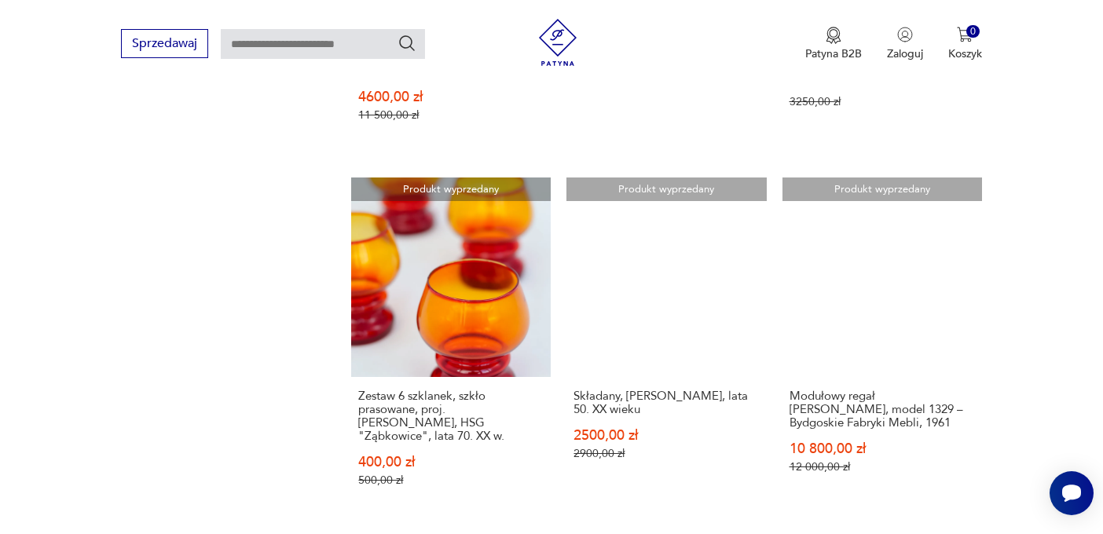
scroll to position [1253, 0]
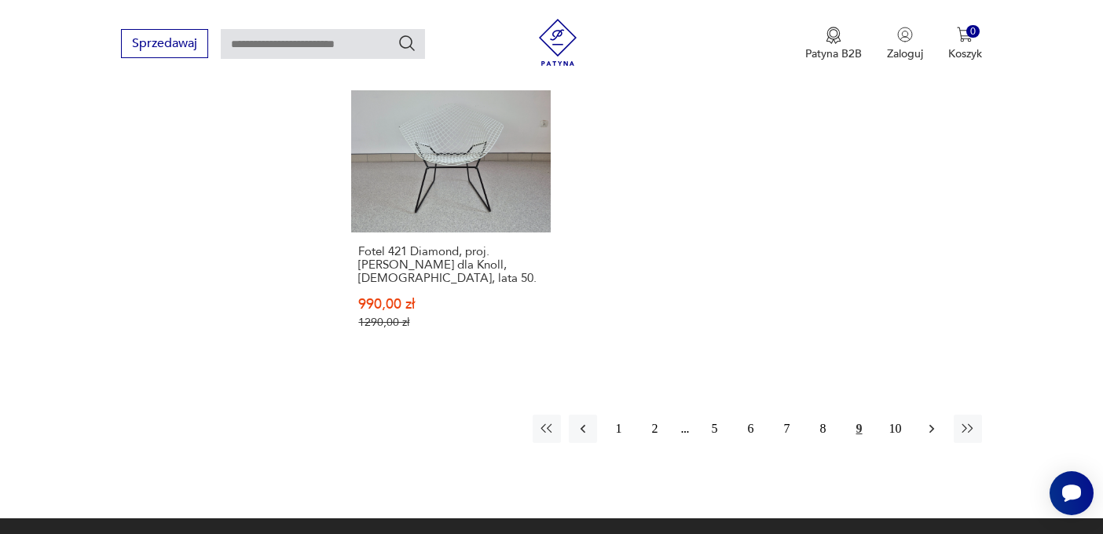
click at [937, 421] on icon "button" at bounding box center [932, 429] width 16 height 16
